Goal: Complete application form

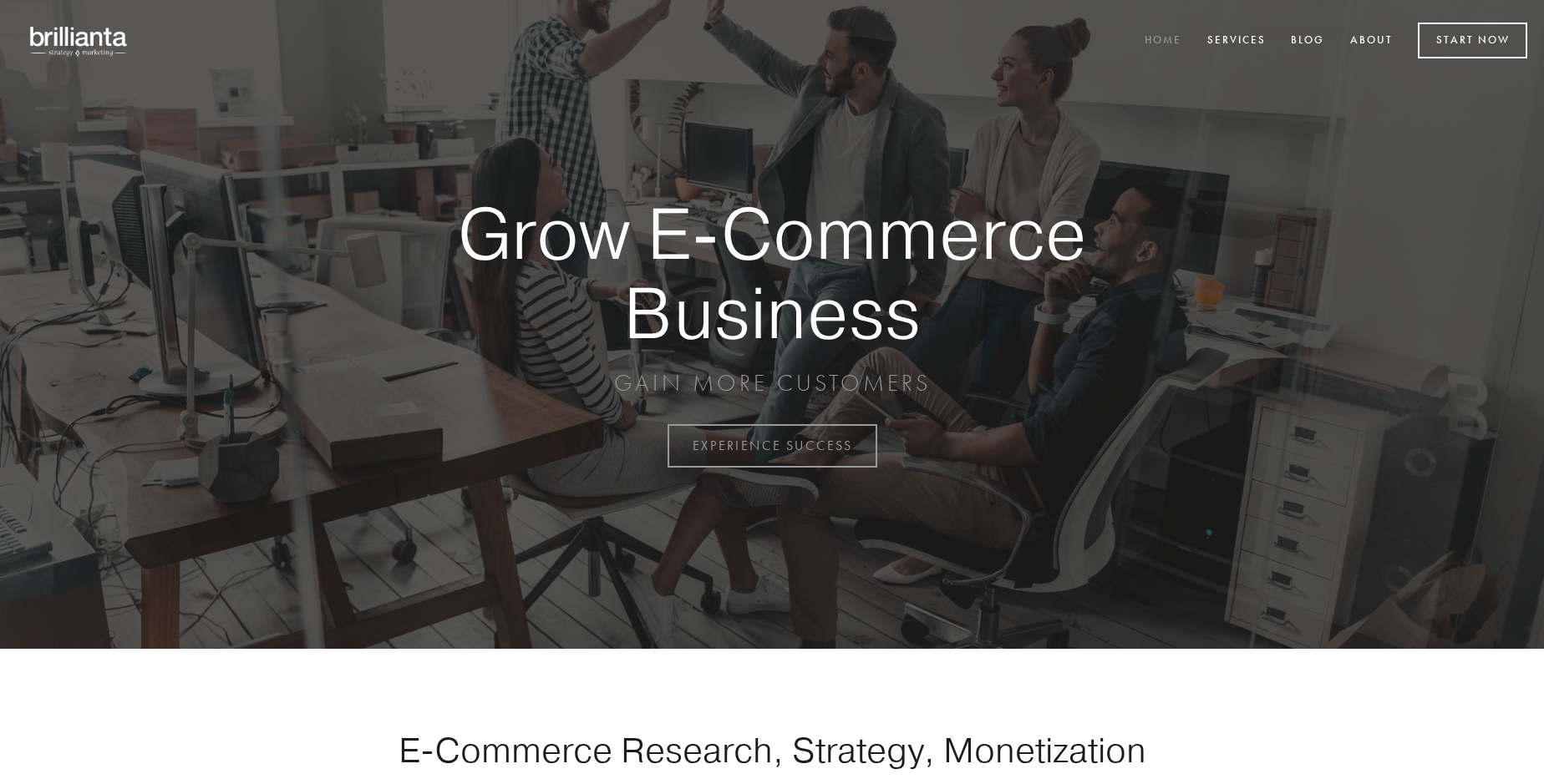
scroll to position [4377, 0]
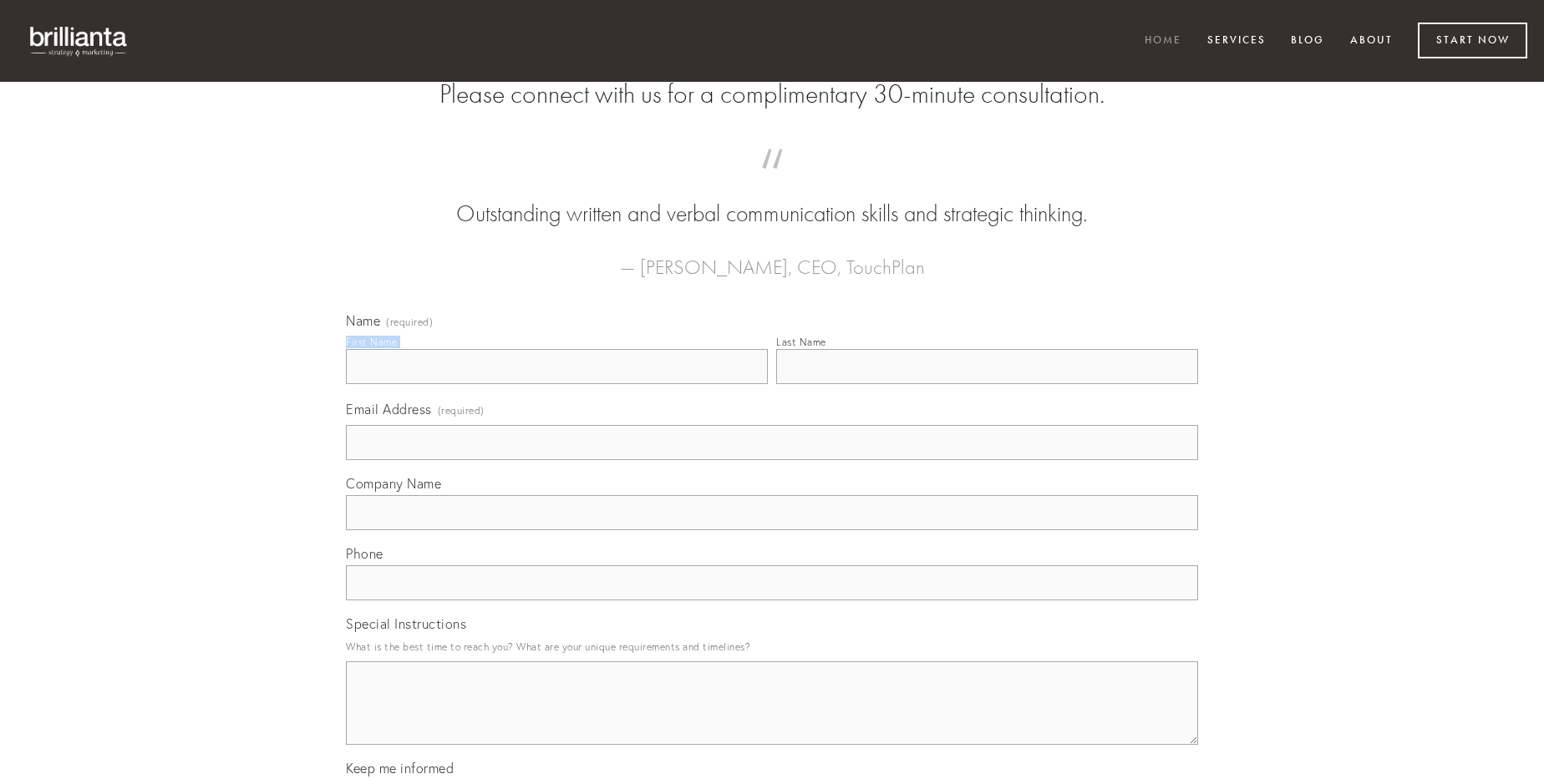
type input "[PERSON_NAME]"
click at [986, 384] on input "Last Name" at bounding box center [987, 367] width 422 height 35
type input "[PERSON_NAME]"
click at [772, 460] on input "Email Address (required)" at bounding box center [772, 442] width 853 height 35
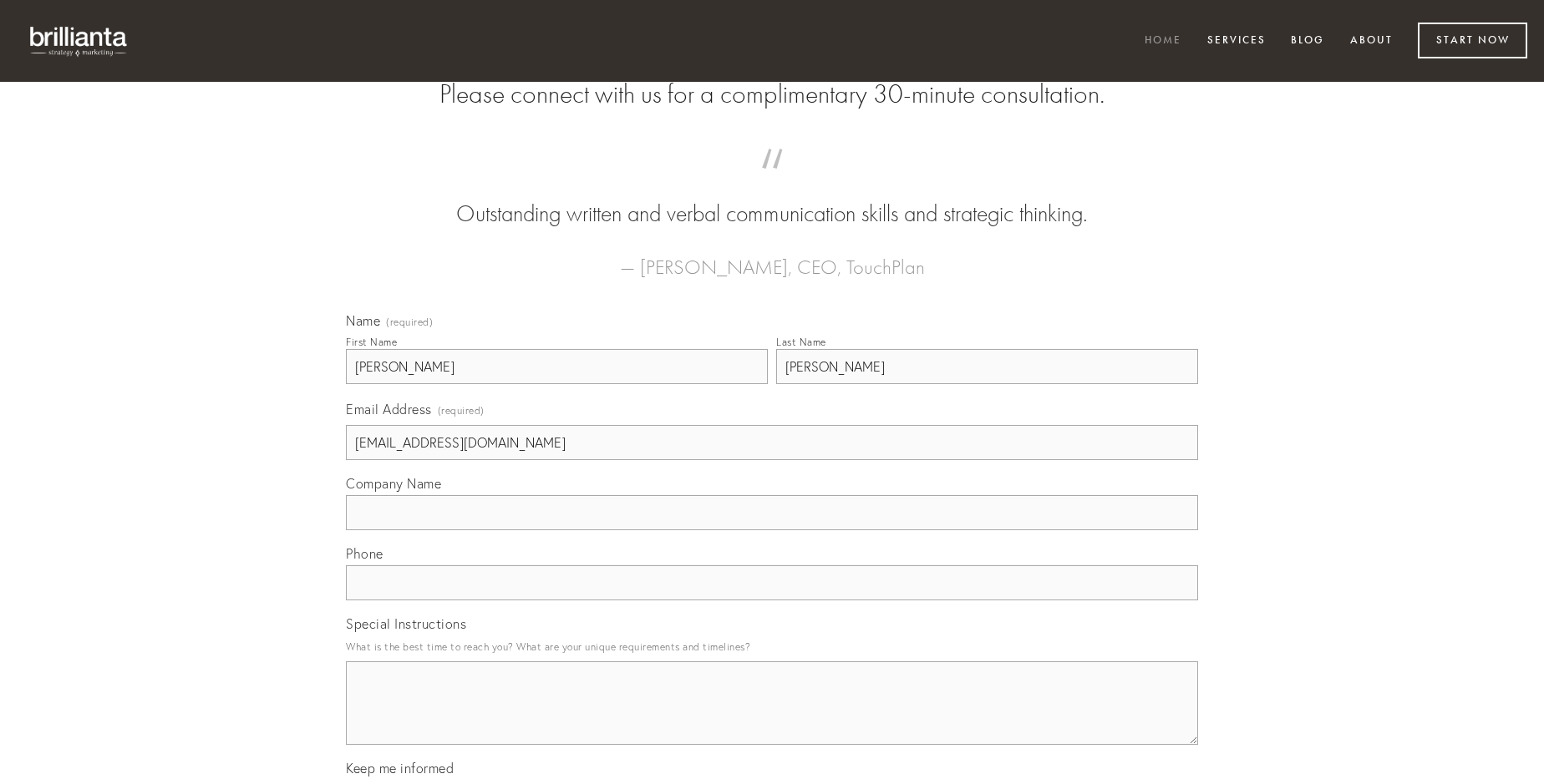
type input "[EMAIL_ADDRESS][DOMAIN_NAME]"
click at [772, 530] on input "Company Name" at bounding box center [772, 512] width 853 height 35
type input "triumphus"
click at [772, 600] on input "text" at bounding box center [772, 583] width 853 height 35
click at [772, 719] on textarea "Special Instructions" at bounding box center [772, 703] width 853 height 84
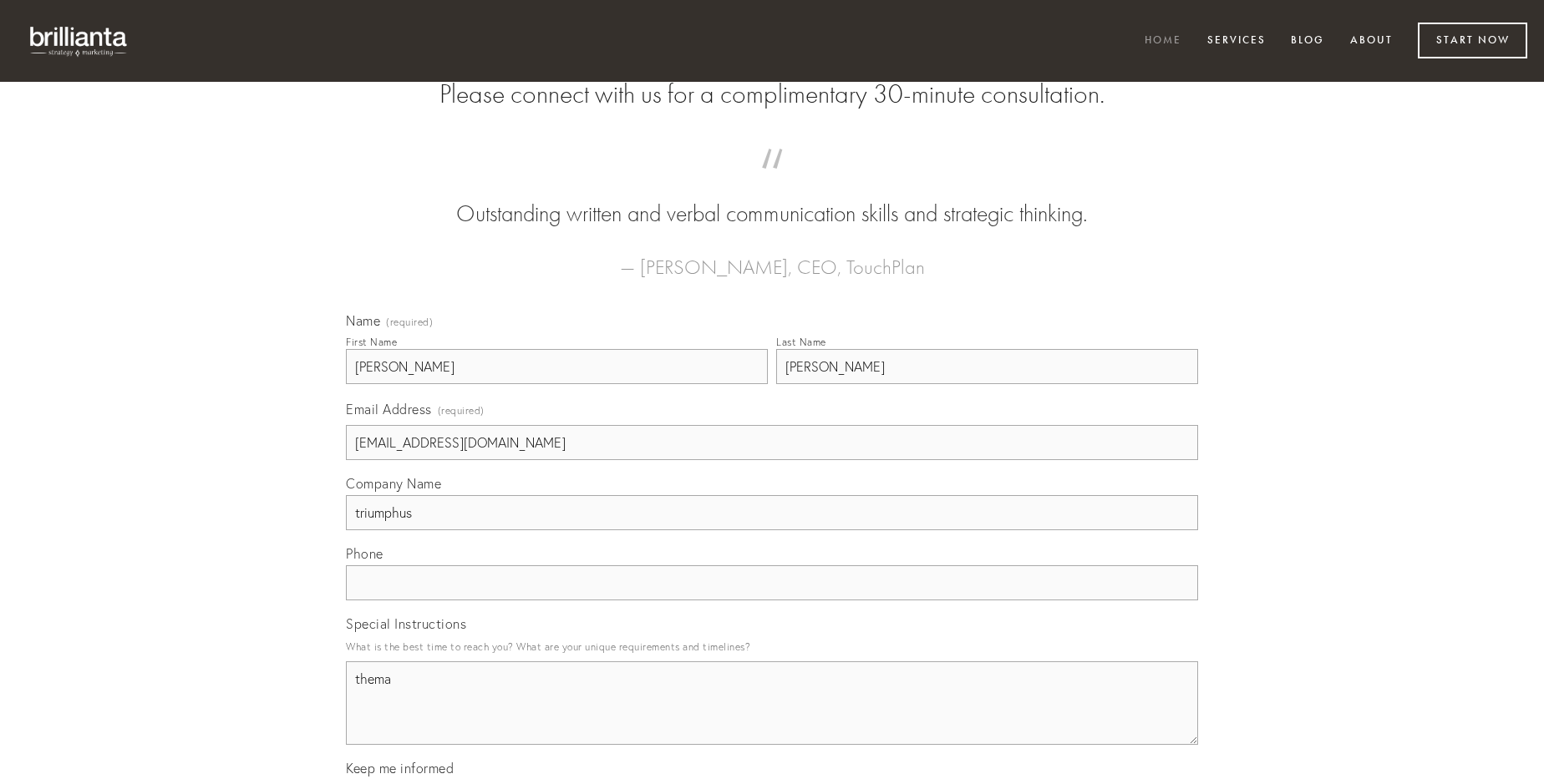
type textarea "thema"
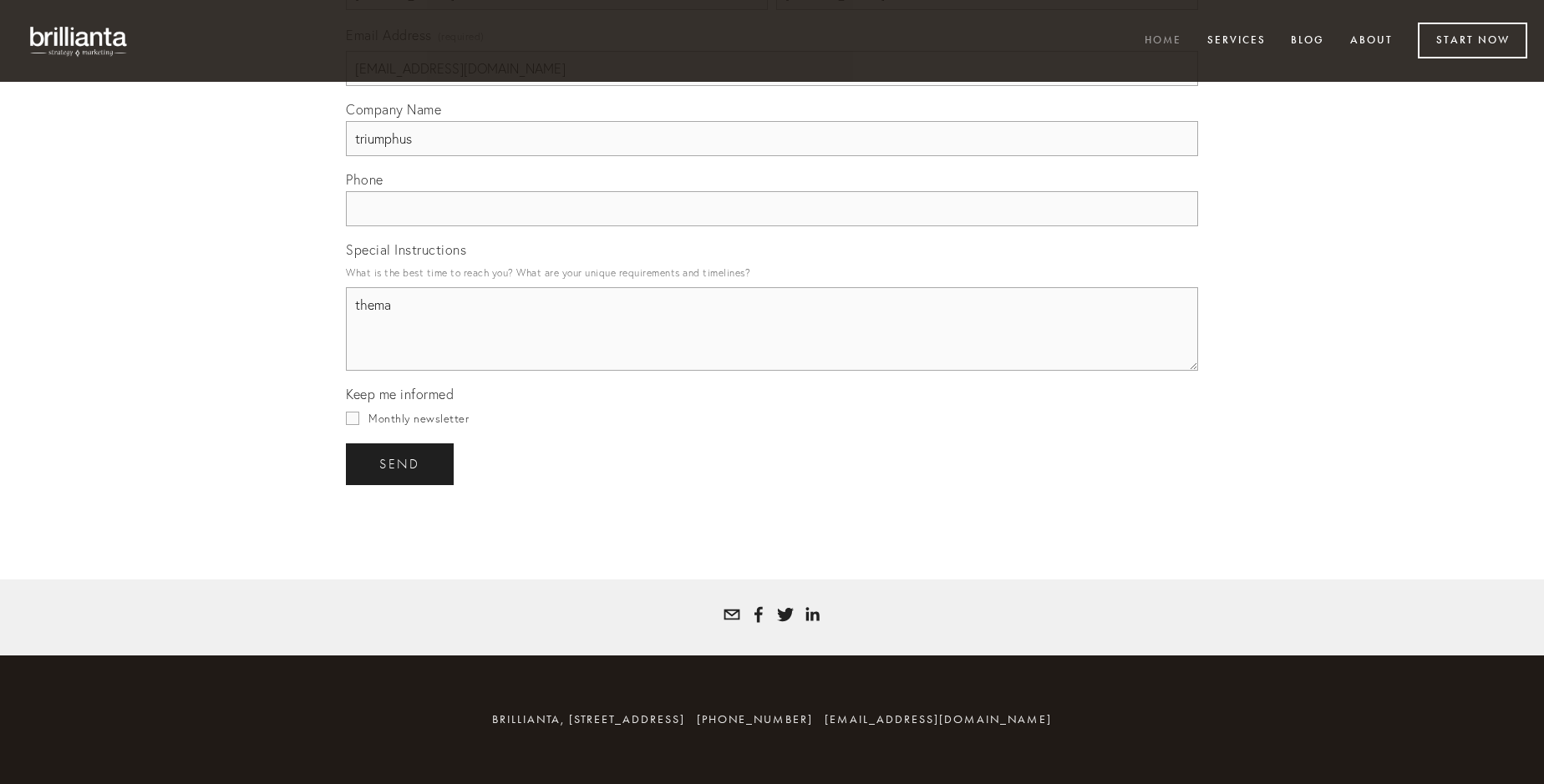
click at [401, 464] on span "send" at bounding box center [399, 464] width 41 height 15
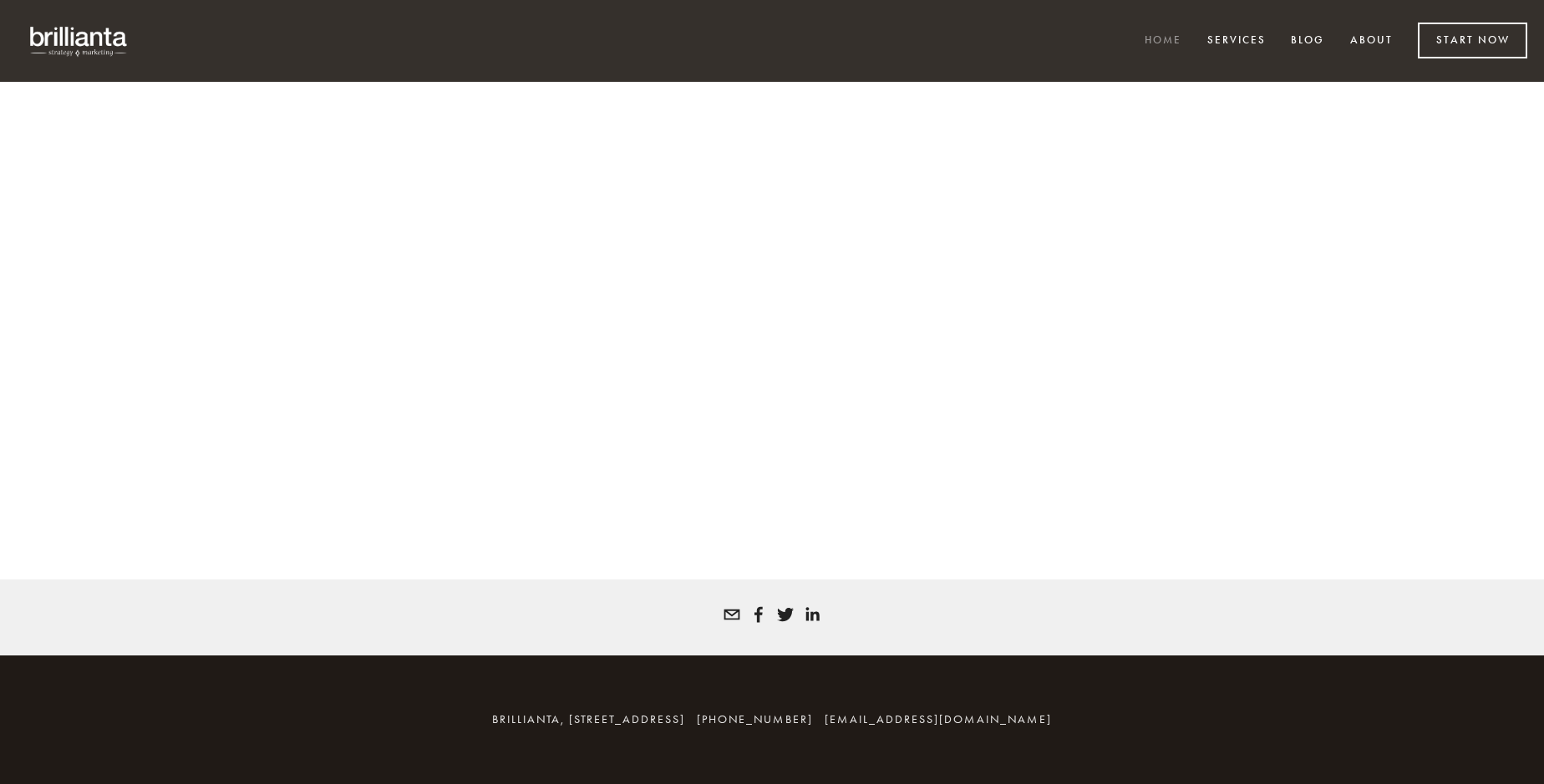
scroll to position [4355, 0]
